Goal: Transaction & Acquisition: Purchase product/service

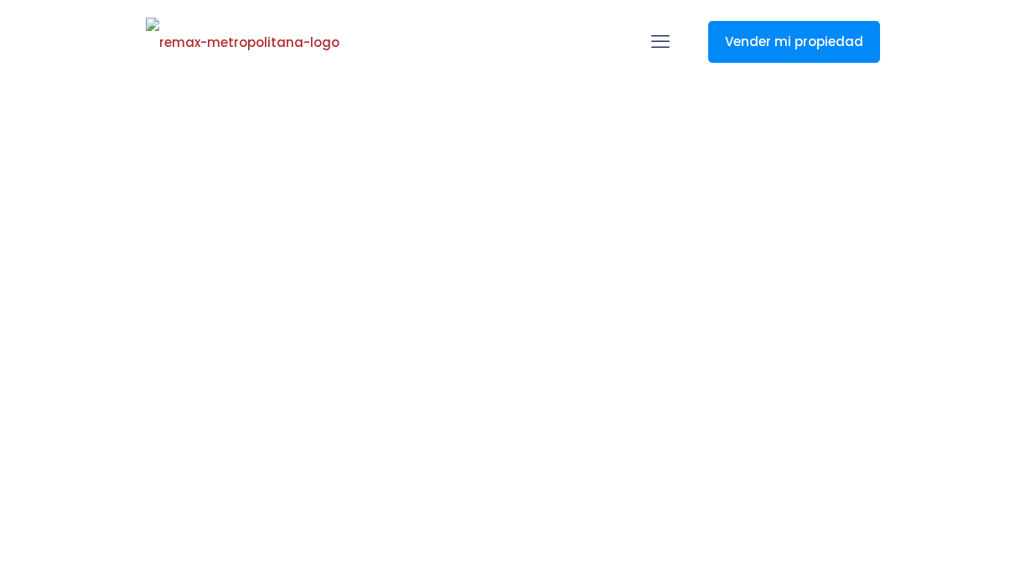
select select
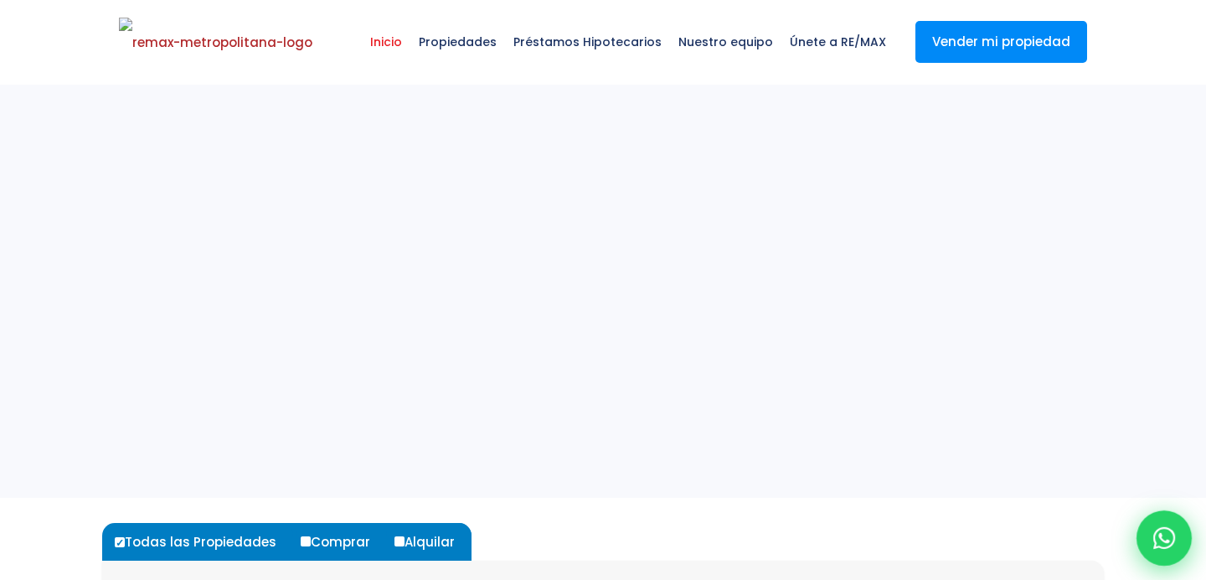
click at [1024, 535] on div at bounding box center [1164, 537] width 55 height 55
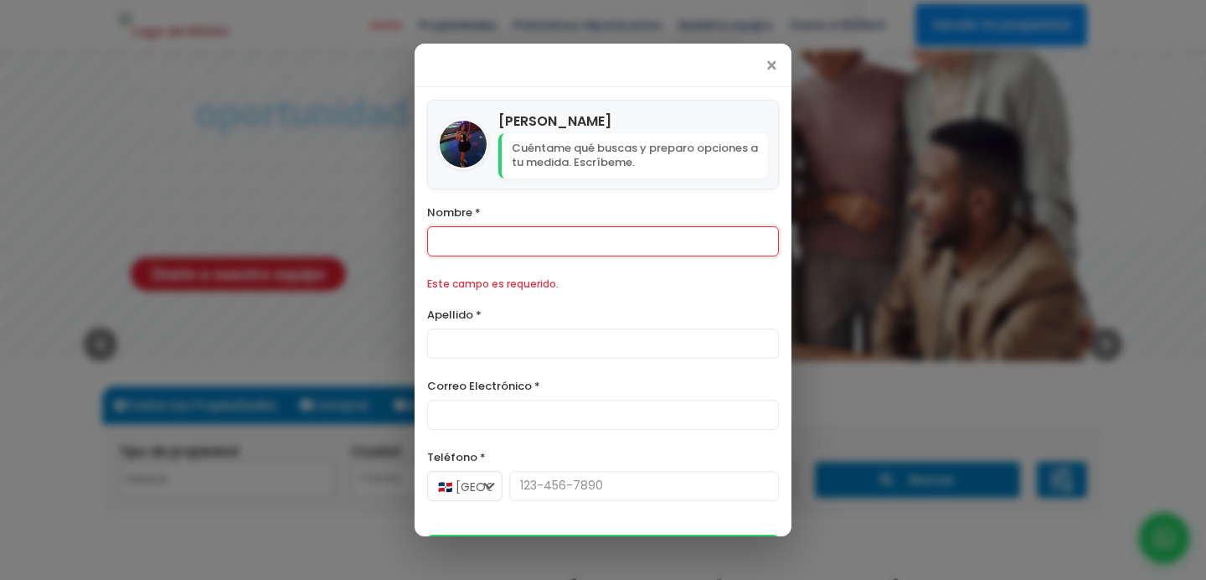
scroll to position [284, 0]
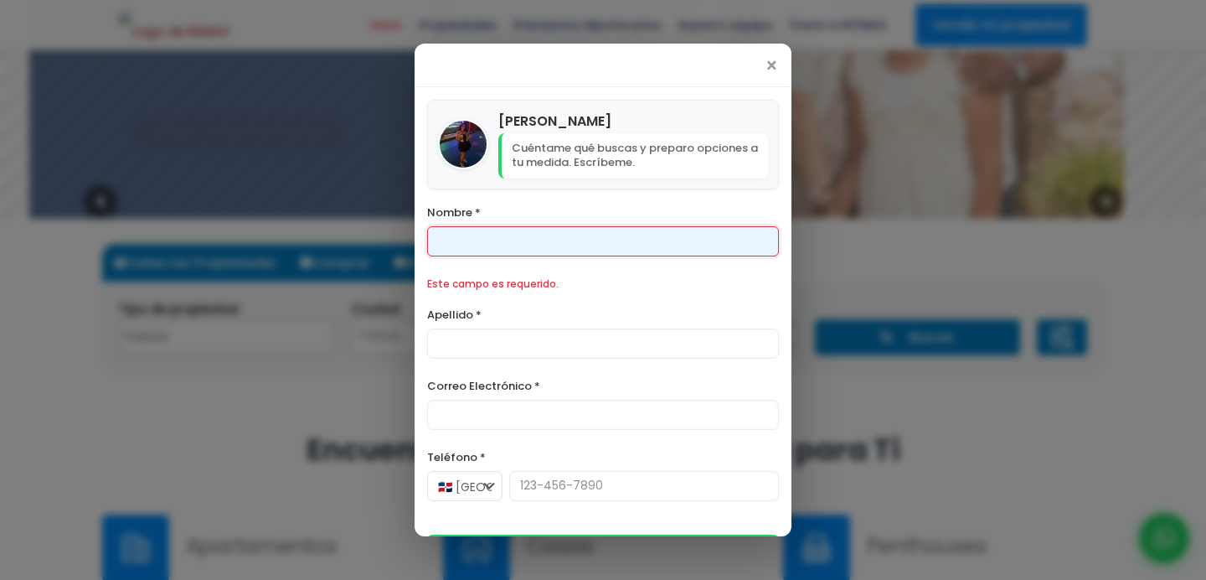
click at [607, 243] on input "Nombre *" at bounding box center [603, 241] width 352 height 30
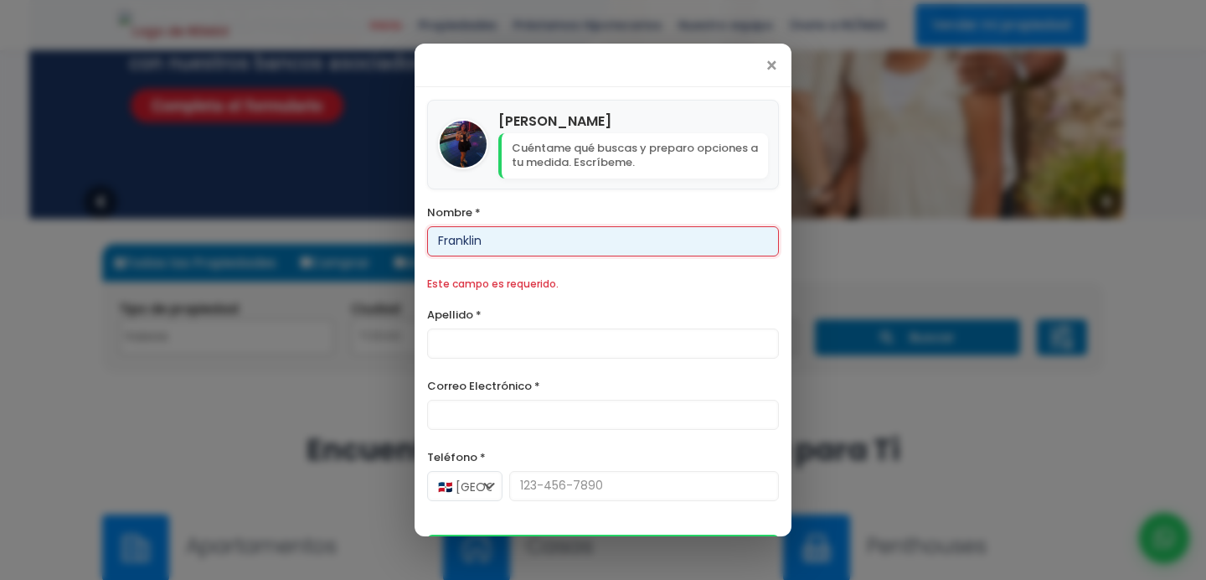
type input "Franklin"
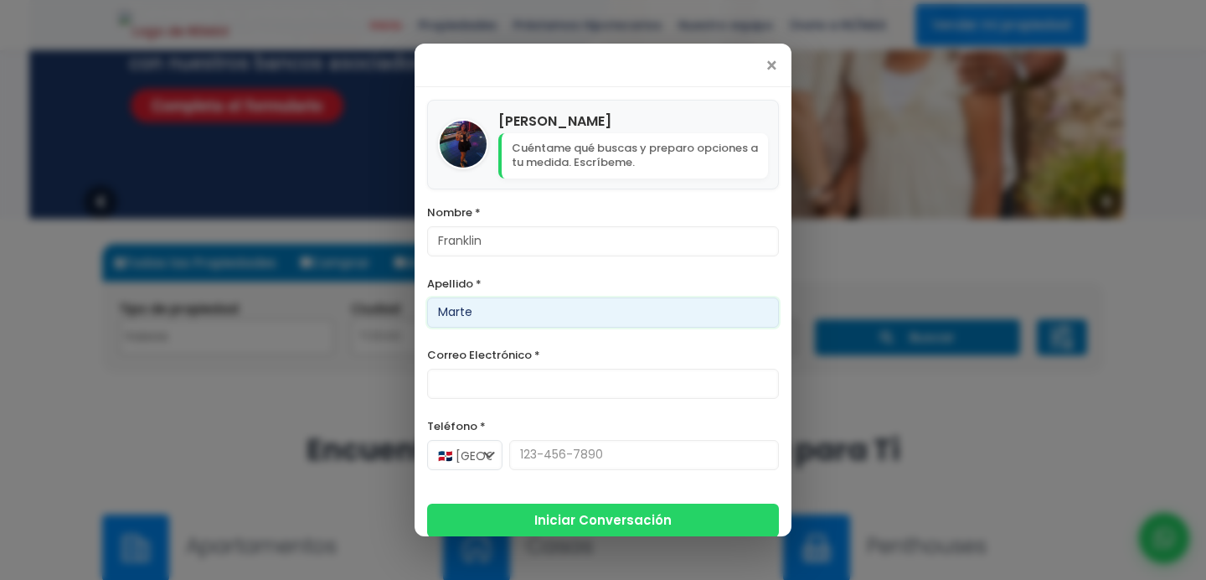
type input "Marte"
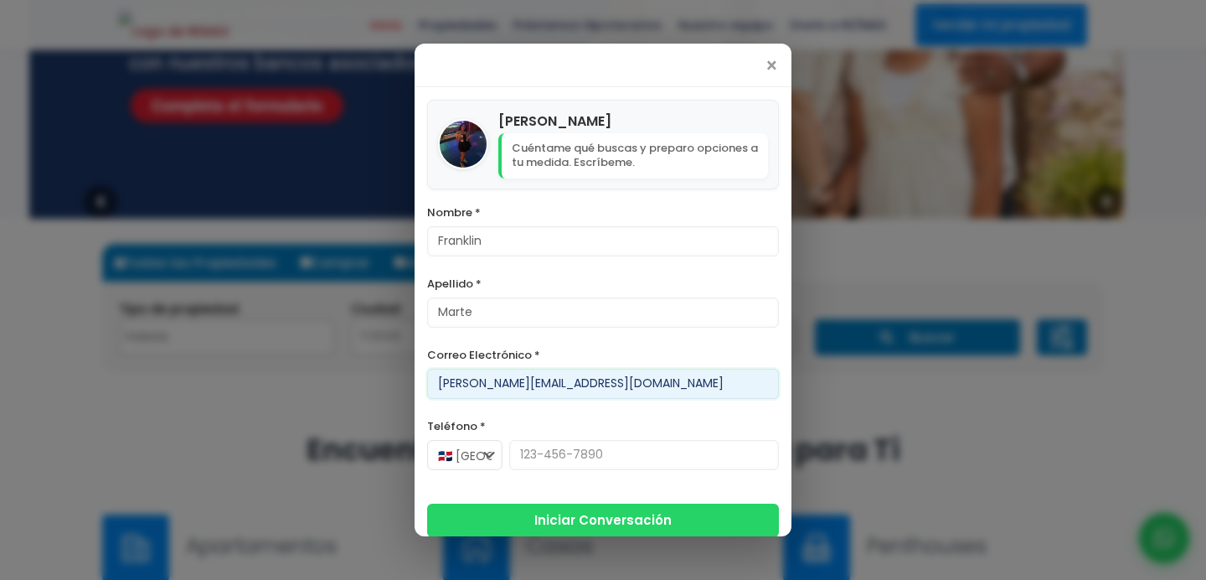
click at [481, 378] on input "franklin@version.do" at bounding box center [603, 384] width 352 height 30
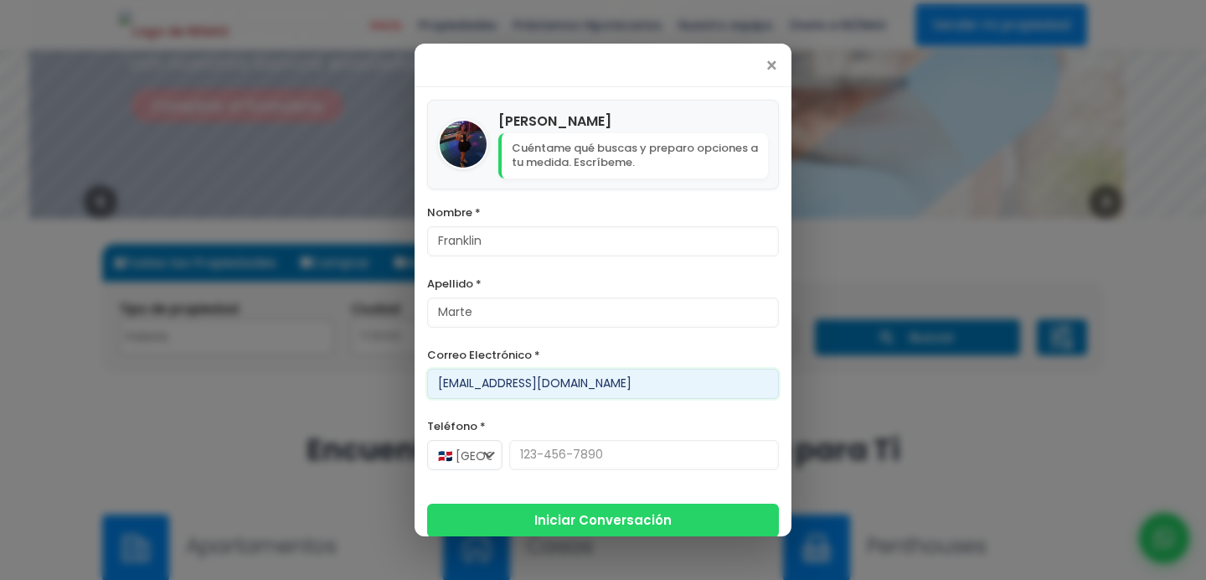
type input "[EMAIL_ADDRESS][DOMAIN_NAME]"
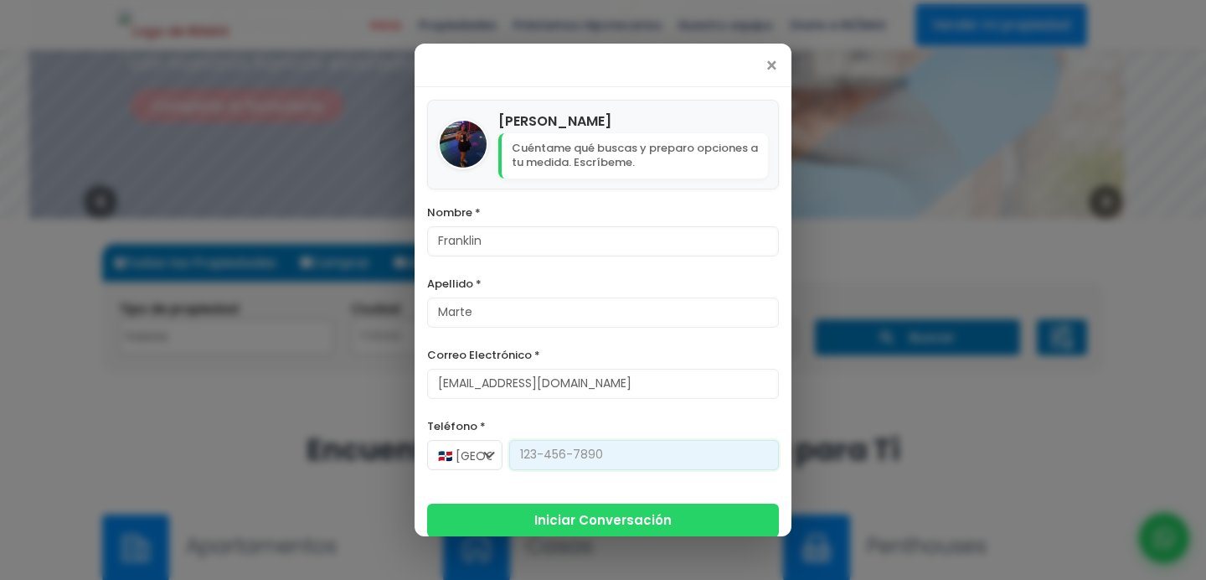
click at [552, 460] on input "Teléfono *" at bounding box center [644, 455] width 270 height 30
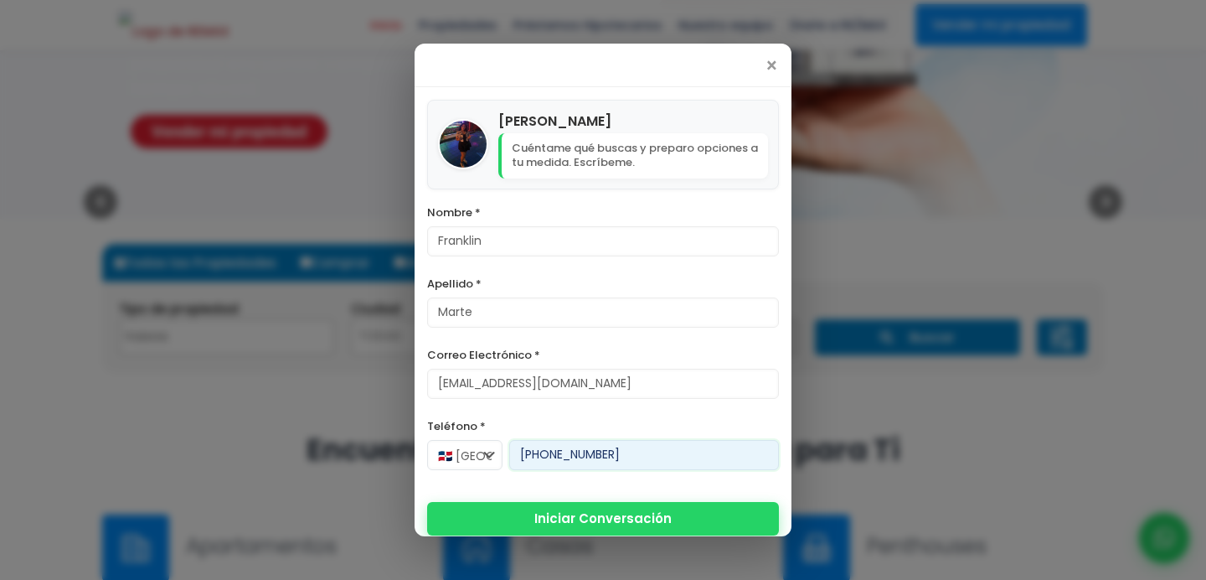
type input "[PHONE_NUMBER]"
click at [580, 519] on button "Iniciar Conversación" at bounding box center [603, 519] width 352 height 34
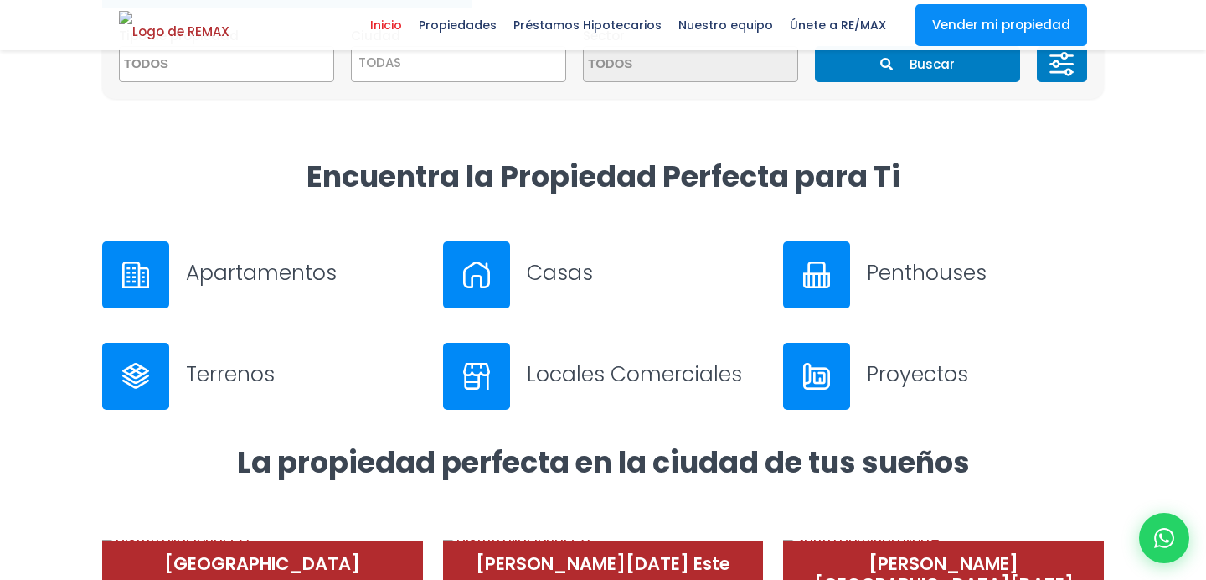
scroll to position [586, 0]
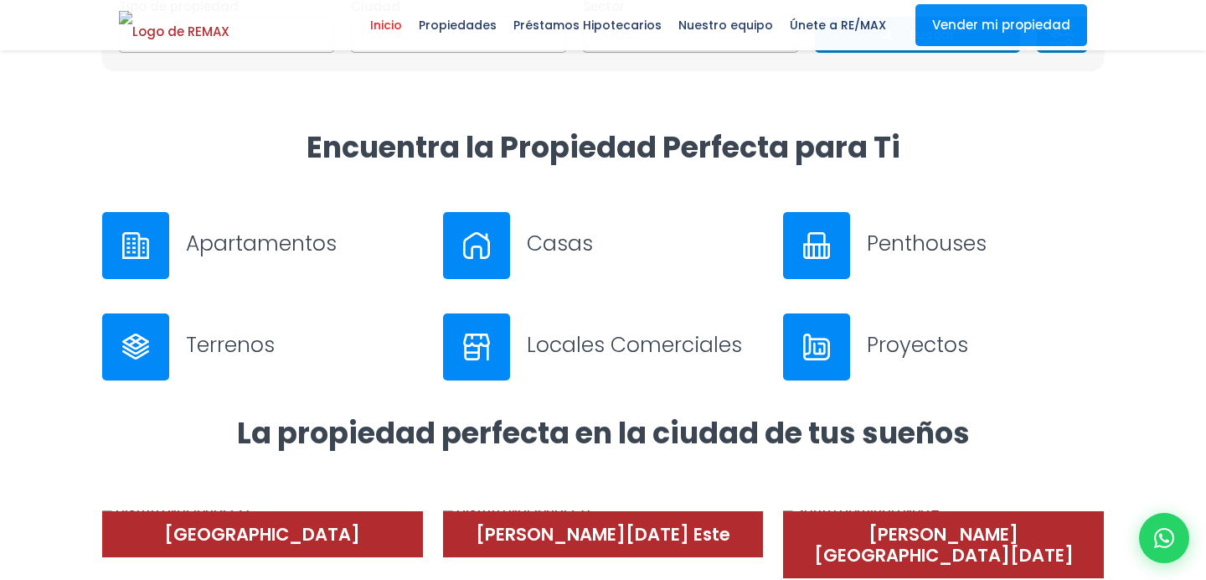
click at [253, 240] on h3 "Apartamentos" at bounding box center [304, 243] width 237 height 29
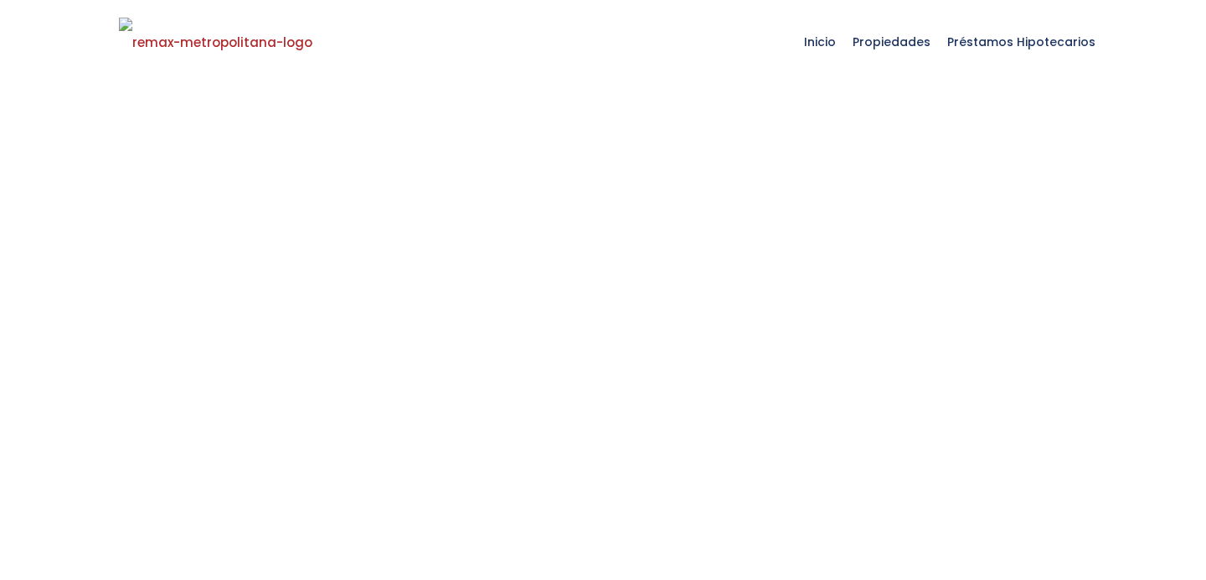
select select
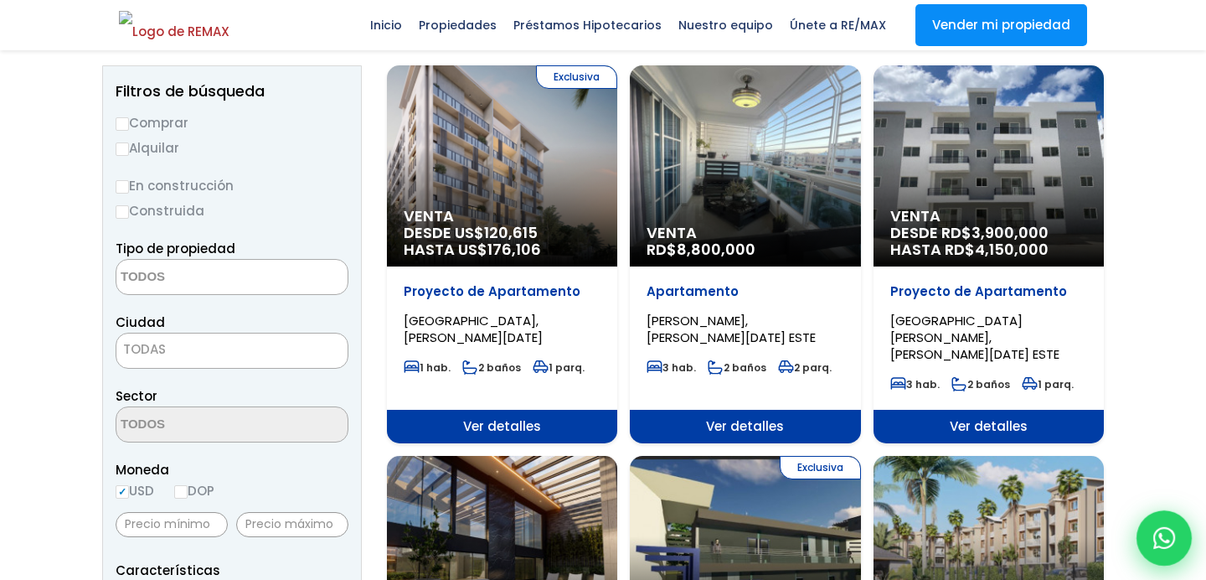
click at [1165, 539] on icon at bounding box center [1165, 538] width 22 height 22
type input "Franklin"
type input "Marte"
type input "[EMAIL_ADDRESS][DOMAIN_NAME]"
type input "[PHONE_NUMBER]"
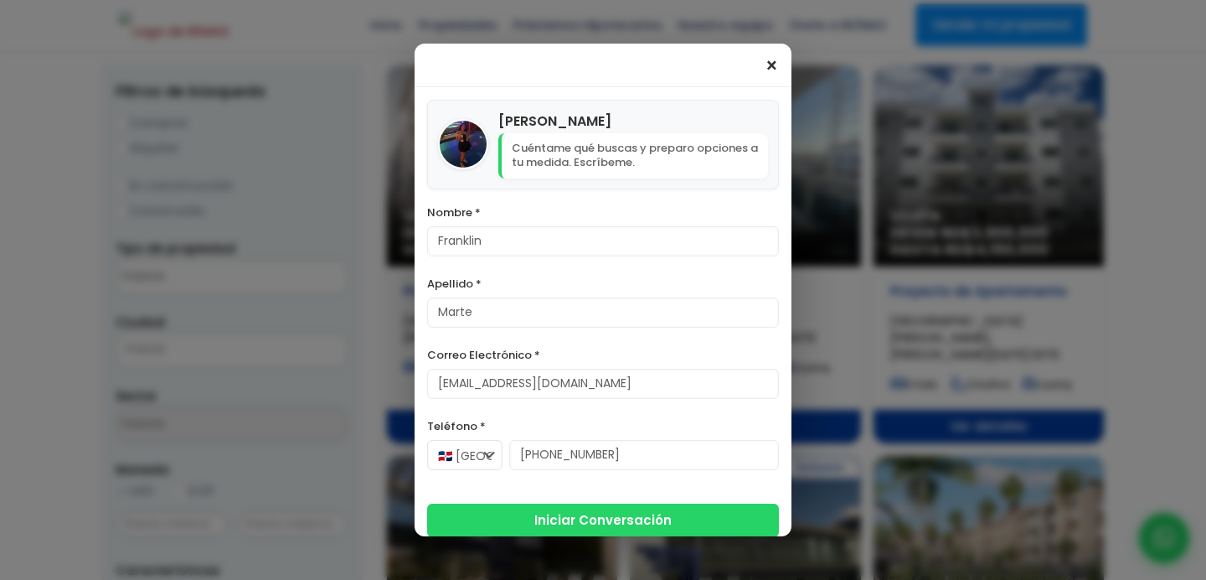
click at [768, 73] on span "×" at bounding box center [772, 66] width 14 height 20
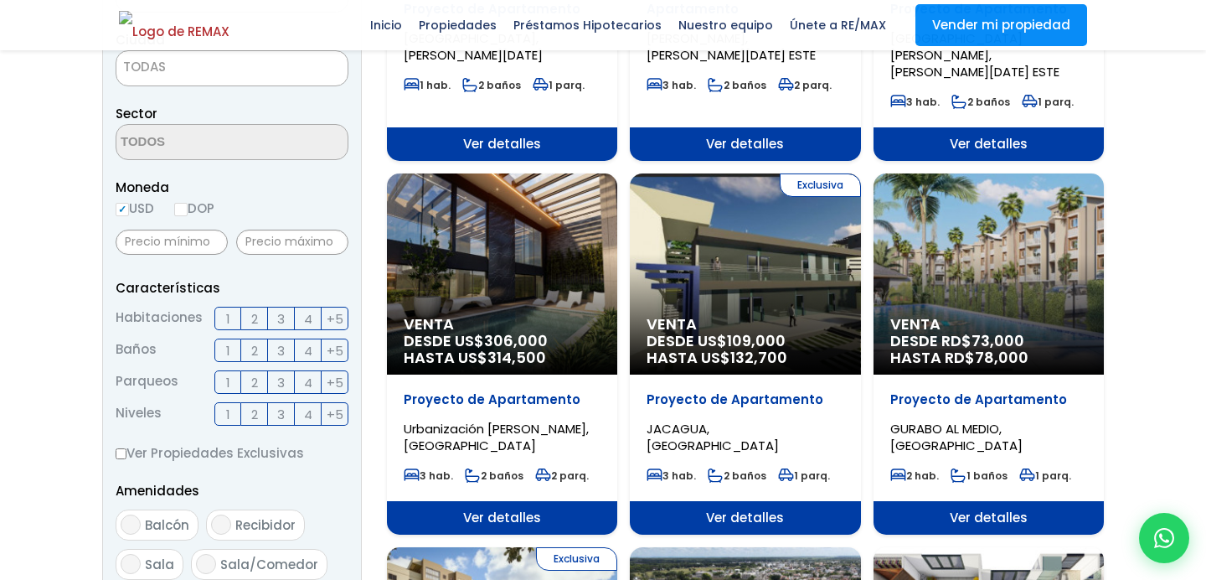
scroll to position [475, 0]
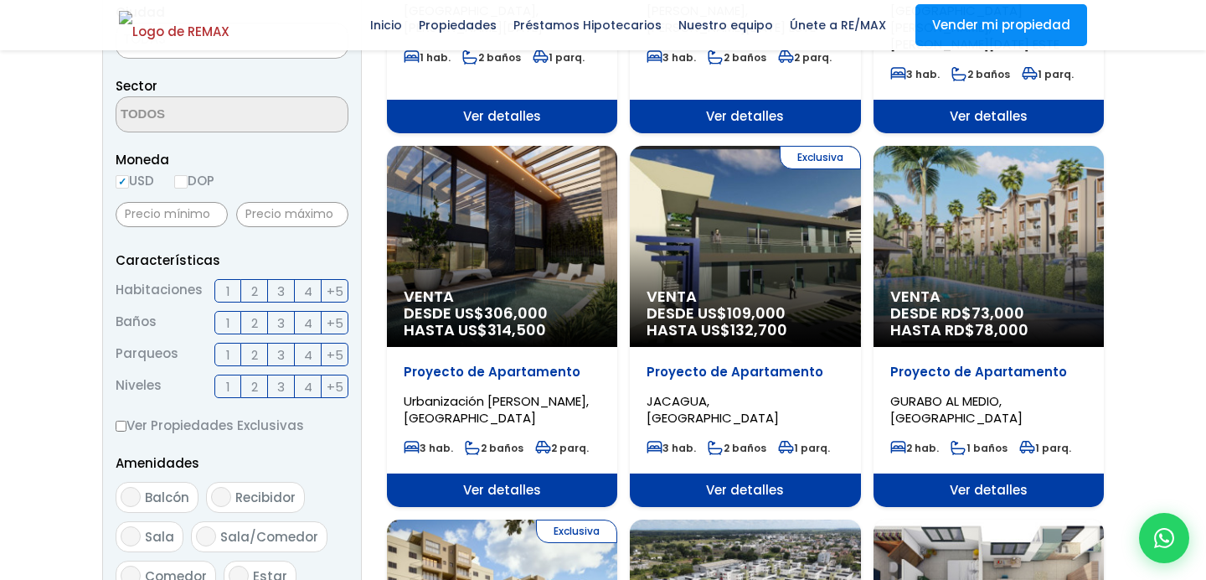
click at [535, 288] on span "Venta" at bounding box center [502, 296] width 197 height 17
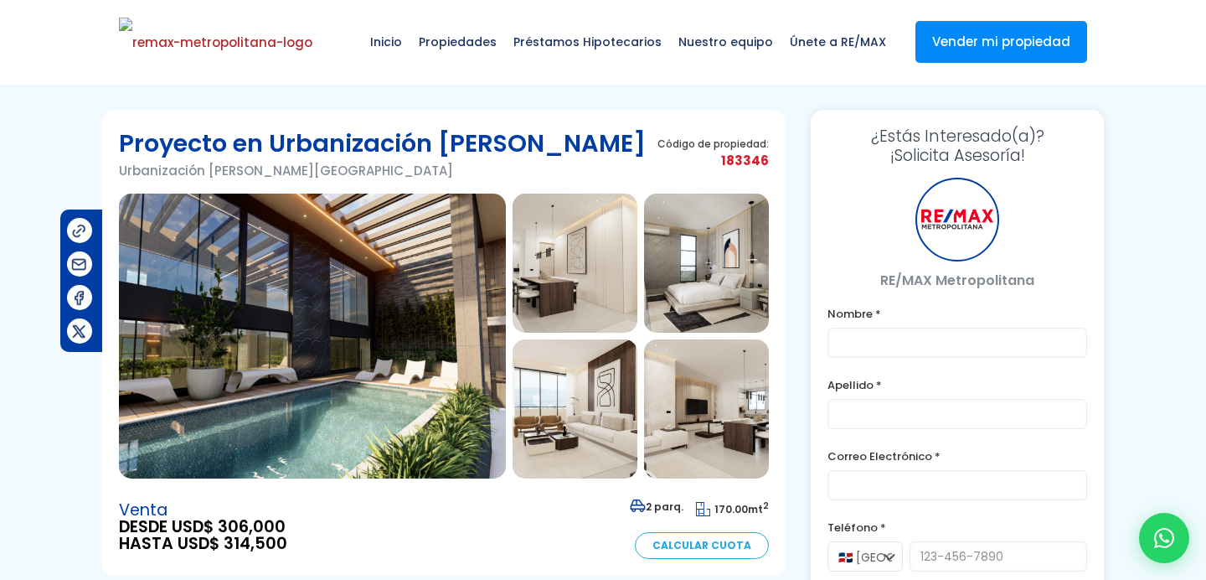
type input "Franklin"
type input "Marte"
type input "[EMAIL_ADDRESS][DOMAIN_NAME]"
type input "[PHONE_NUMBER]"
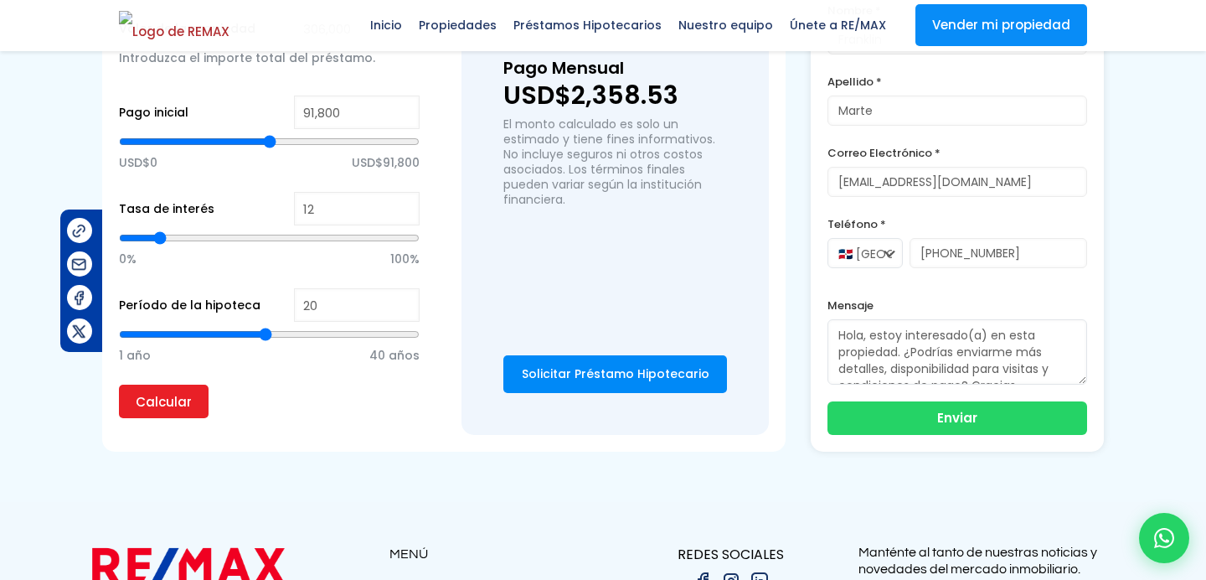
scroll to position [1340, 0]
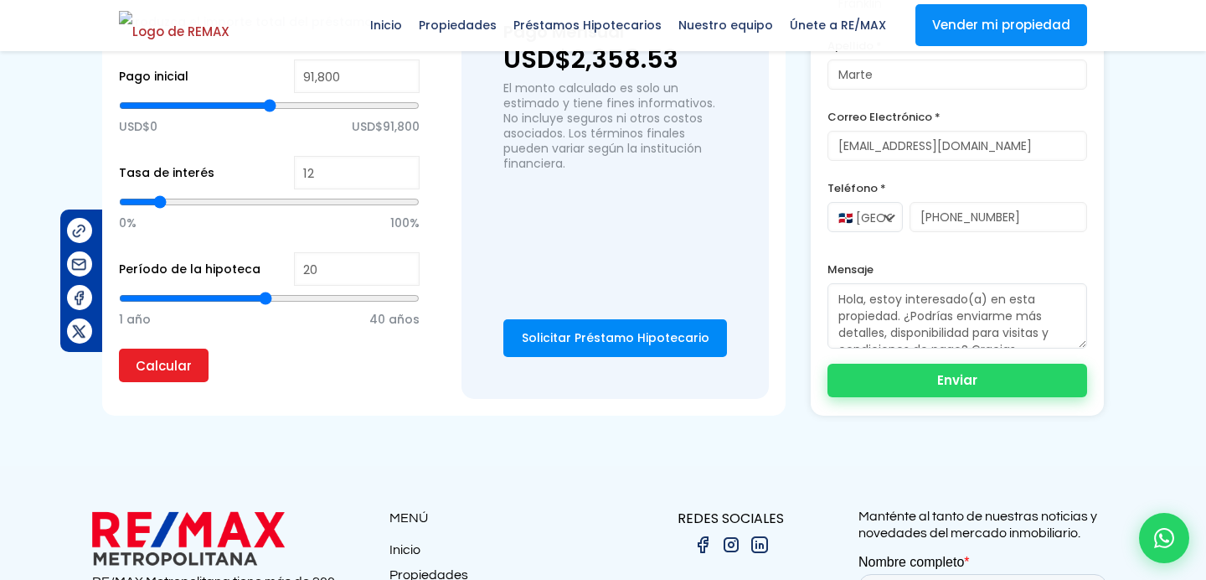
click at [1014, 386] on button "Enviar" at bounding box center [958, 381] width 260 height 34
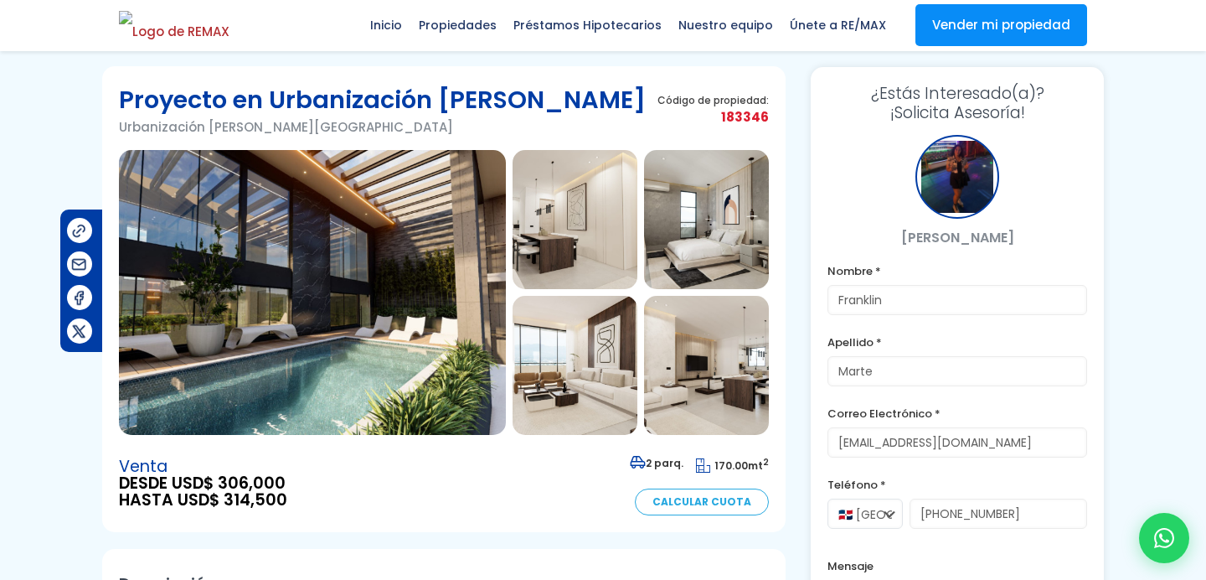
scroll to position [0, 0]
